Goal: Obtain resource: Obtain resource

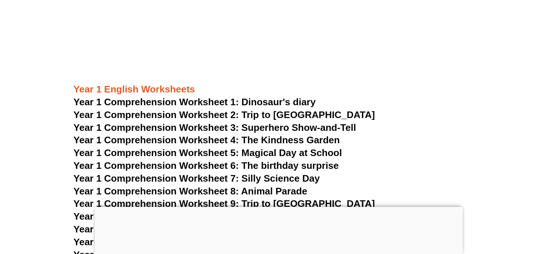
scroll to position [949, 0]
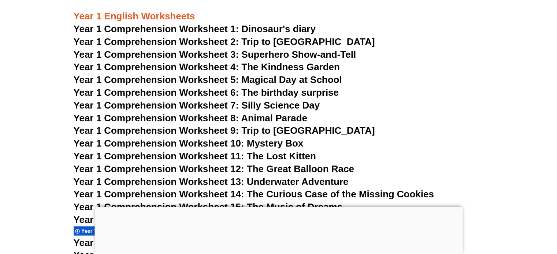
click at [291, 133] on span "Year 1 Comprehension Worksheet 9: Trip to [GEOGRAPHIC_DATA]" at bounding box center [224, 130] width 301 height 11
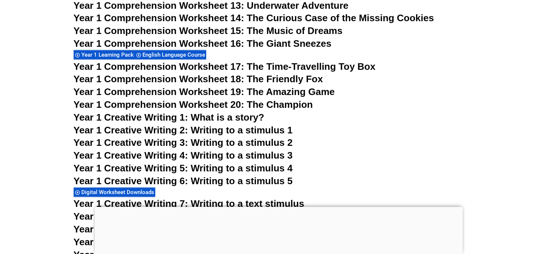
scroll to position [1132, 0]
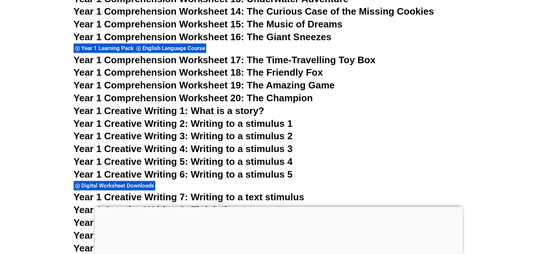
click at [265, 122] on span "Year 1 Creative Writing 2: Writing to a stimulus 1" at bounding box center [183, 123] width 219 height 11
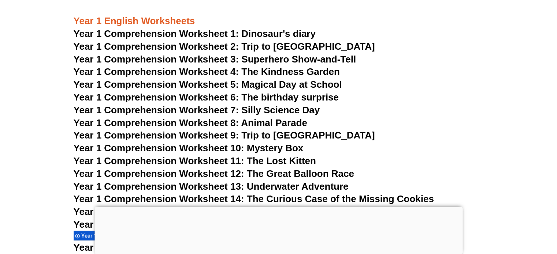
scroll to position [949, 0]
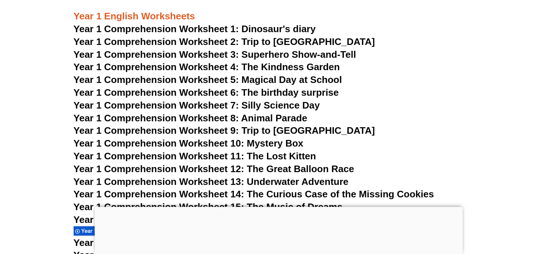
click at [230, 26] on span "Year 1 Comprehension Worksheet 1: Dinosaur's diary" at bounding box center [195, 28] width 242 height 11
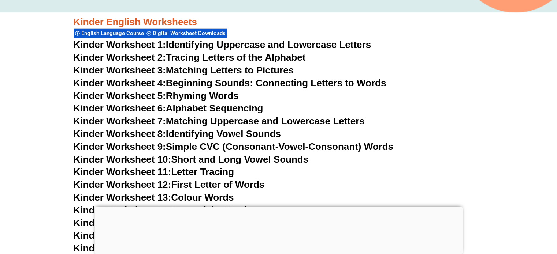
scroll to position [254, 0]
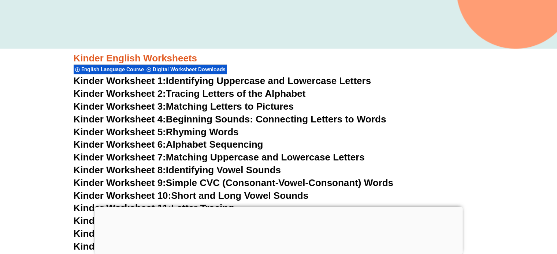
click at [218, 84] on link "Kinder Worksheet 1: Identifying Uppercase and Lowercase Letters" at bounding box center [223, 80] width 298 height 11
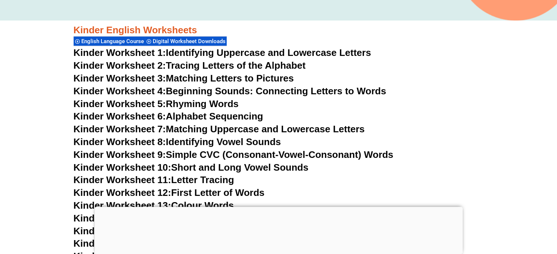
scroll to position [290, 0]
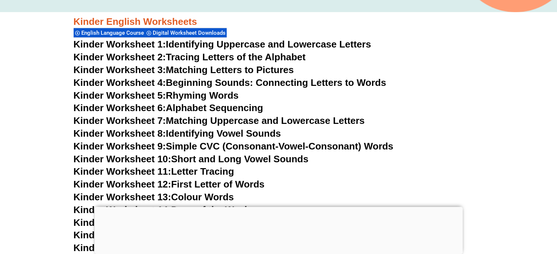
click at [283, 69] on link "Kinder Worksheet 3: Matching Letters to Pictures" at bounding box center [184, 69] width 220 height 11
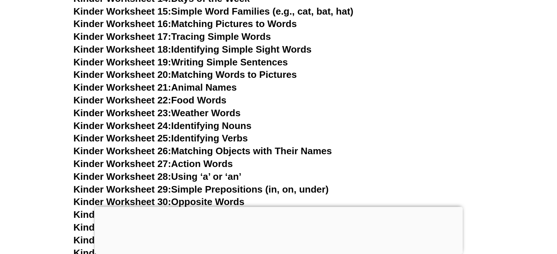
scroll to position [510, 0]
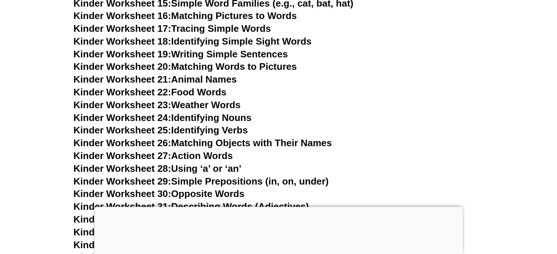
click at [143, 115] on span "Kinder Worksheet 24:" at bounding box center [123, 117] width 98 height 11
click at [186, 131] on link "Kinder Worksheet 25: Identifying Verbs" at bounding box center [161, 130] width 174 height 11
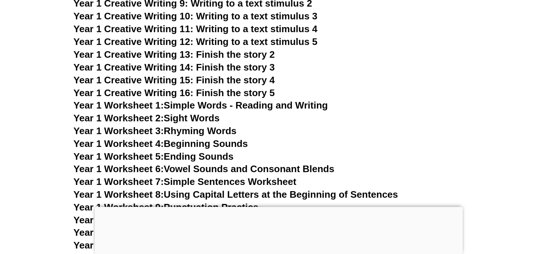
scroll to position [1388, 0]
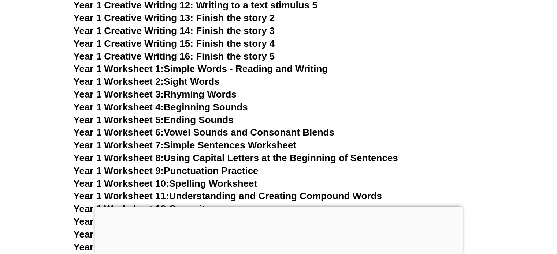
click at [264, 144] on link "Year 1 Worksheet 7: Simple Sentences Worksheet" at bounding box center [185, 144] width 223 height 11
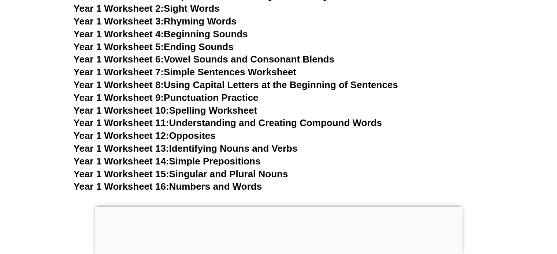
scroll to position [1461, 0]
click at [251, 111] on link "Year 1 Worksheet 10: Spelling Worksheet" at bounding box center [166, 110] width 184 height 11
click at [288, 149] on link "Year 1 Worksheet 13: Identifying Nouns and Verbs" at bounding box center [186, 148] width 224 height 11
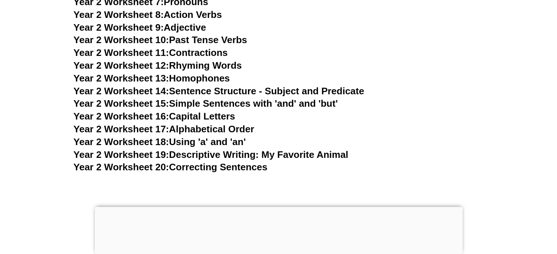
scroll to position [2157, 0]
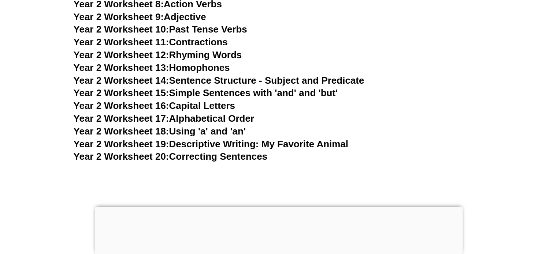
click at [216, 133] on link "Year 2 Worksheet 18: Using 'a' and 'an'" at bounding box center [160, 131] width 172 height 11
click at [305, 146] on link "Year 2 Worksheet 19: Descriptive Writing: My Favorite Animal" at bounding box center [211, 144] width 275 height 11
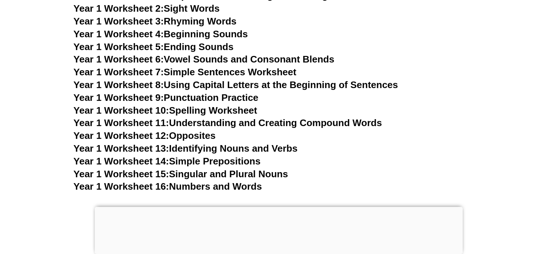
scroll to position [1461, 0]
click at [210, 111] on link "Year 1 Worksheet 10: Spelling Worksheet" at bounding box center [166, 110] width 184 height 11
click at [230, 73] on link "Year 1 Worksheet 7: Simple Sentences Worksheet" at bounding box center [185, 71] width 223 height 11
